Goal: Information Seeking & Learning: Check status

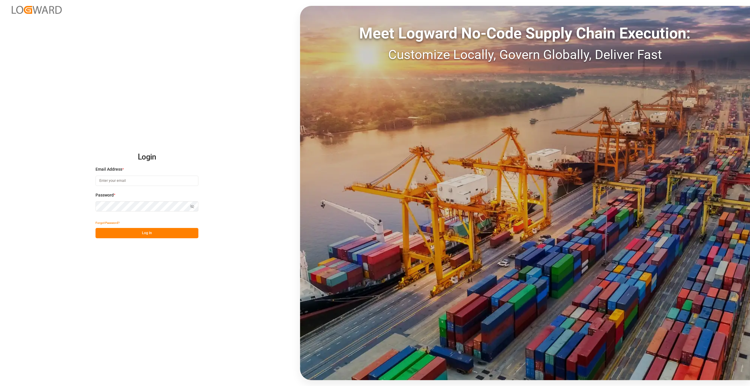
type input "[PERSON_NAME][EMAIL_ADDRESS][PERSON_NAME][DOMAIN_NAME]"
click at [137, 233] on button "Log In" at bounding box center [147, 233] width 103 height 10
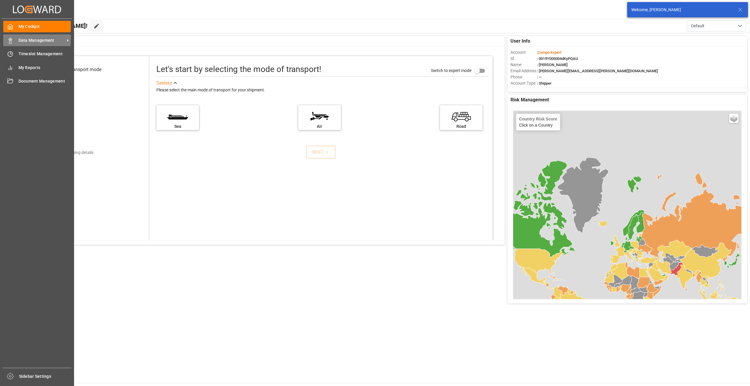
click at [23, 40] on span "Data Management" at bounding box center [42, 40] width 46 height 6
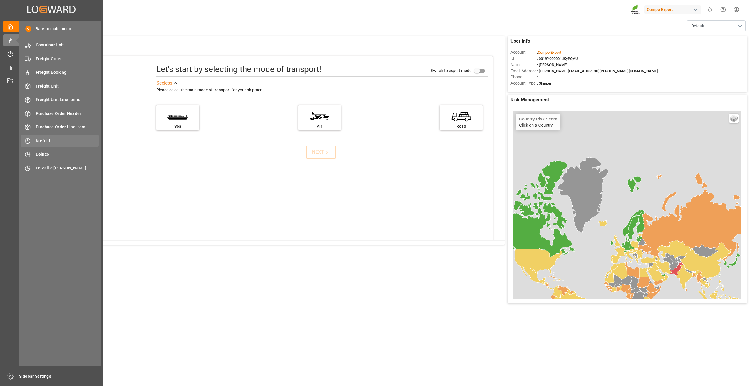
click at [43, 136] on div "Krefeld Krefeld" at bounding box center [60, 140] width 78 height 11
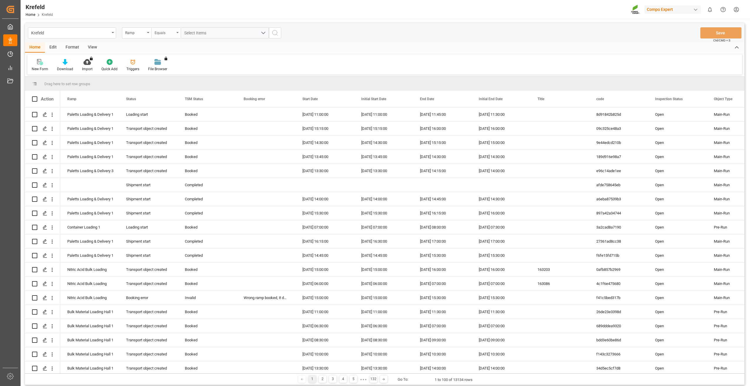
click at [176, 33] on div "Equals" at bounding box center [165, 32] width 29 height 11
click at [140, 32] on div "Ramp" at bounding box center [135, 32] width 20 height 7
type input "Sap"
click at [149, 60] on div "SAP Order Number" at bounding box center [166, 60] width 88 height 12
click at [164, 36] on div "Equals" at bounding box center [165, 32] width 29 height 11
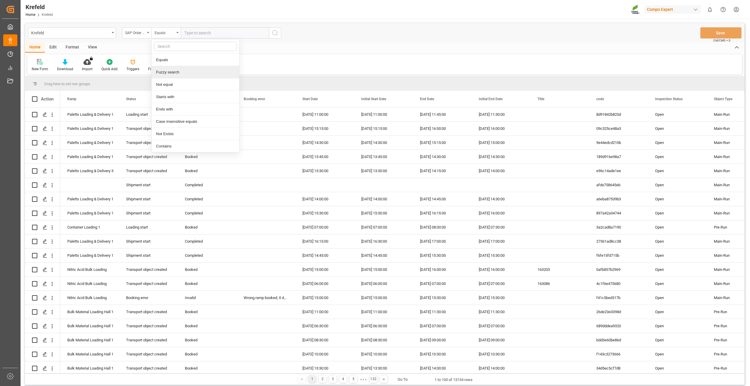
click at [167, 71] on div "Fuzzy search" at bounding box center [196, 72] width 88 height 12
click at [201, 33] on input "text" at bounding box center [225, 32] width 88 height 11
paste input "2000000692"
type input "2000000692"
click at [280, 33] on button "search button" at bounding box center [275, 32] width 12 height 11
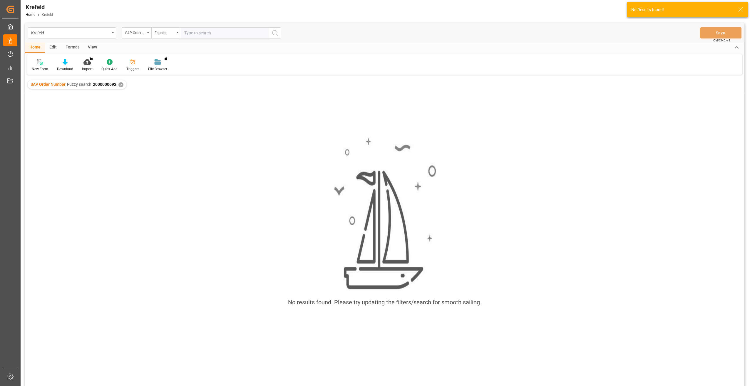
click at [120, 84] on div "✕" at bounding box center [121, 84] width 5 height 5
